Goal: Task Accomplishment & Management: Manage account settings

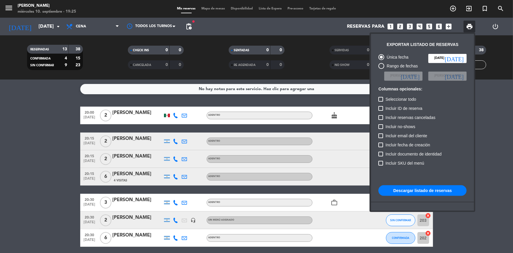
click at [446, 189] on button "Descargar listado de reservas" at bounding box center [422, 190] width 88 height 11
click at [37, 106] on div at bounding box center [256, 126] width 513 height 253
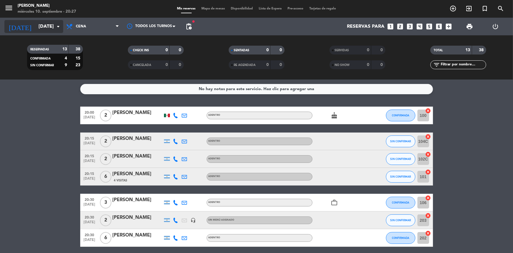
click at [50, 27] on input "[DATE]" at bounding box center [67, 26] width 62 height 11
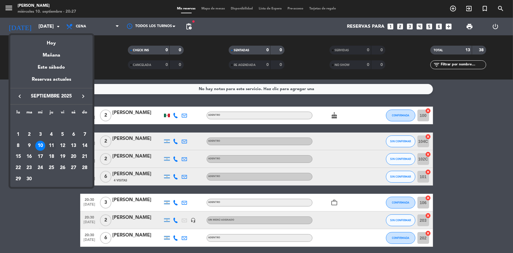
click at [53, 143] on div "11" at bounding box center [51, 146] width 10 height 10
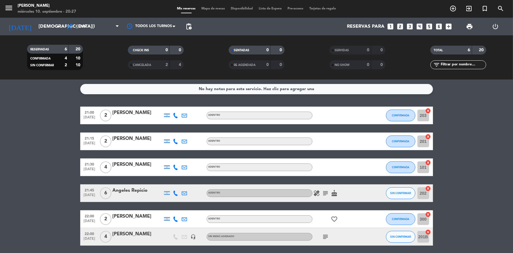
scroll to position [22, 0]
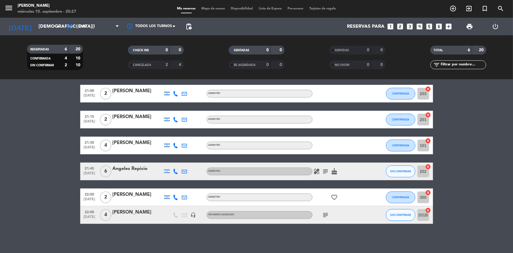
click at [324, 216] on icon "subject" at bounding box center [325, 214] width 7 height 7
click at [326, 174] on icon "subject" at bounding box center [325, 171] width 7 height 7
click at [59, 29] on icon "arrow_drop_down" at bounding box center [58, 26] width 7 height 7
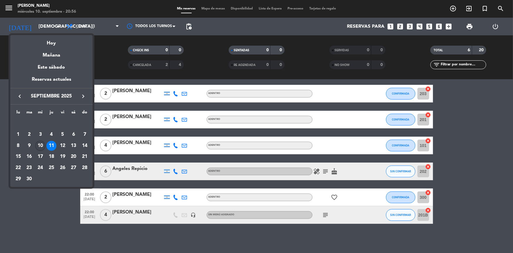
click at [41, 145] on div "10" at bounding box center [40, 146] width 10 height 10
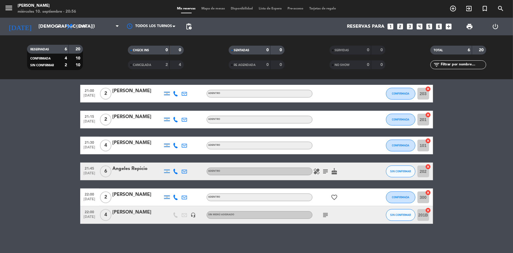
type input "[DATE]"
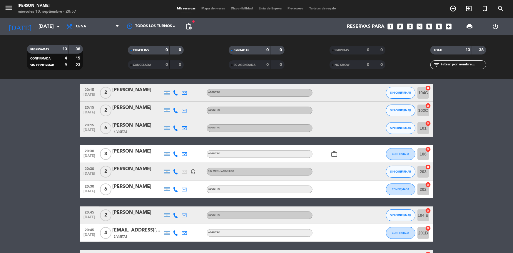
scroll to position [0, 0]
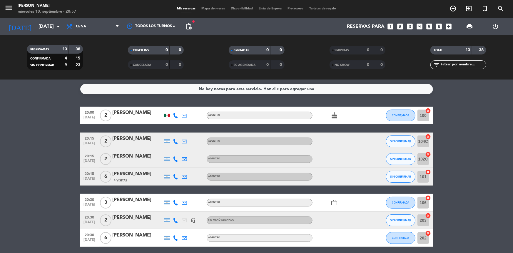
click at [264, 7] on span "Lista de Espera" at bounding box center [270, 8] width 29 height 3
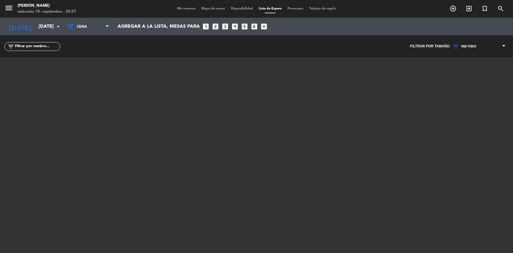
click at [185, 6] on div "menu Madre [PERSON_NAME] [DATE] 10. septiembre - 20:57 Mis reservas Mapa de mes…" at bounding box center [256, 9] width 513 height 18
click at [187, 8] on span "Mis reservas" at bounding box center [186, 8] width 24 height 3
